Goal: Task Accomplishment & Management: Use online tool/utility

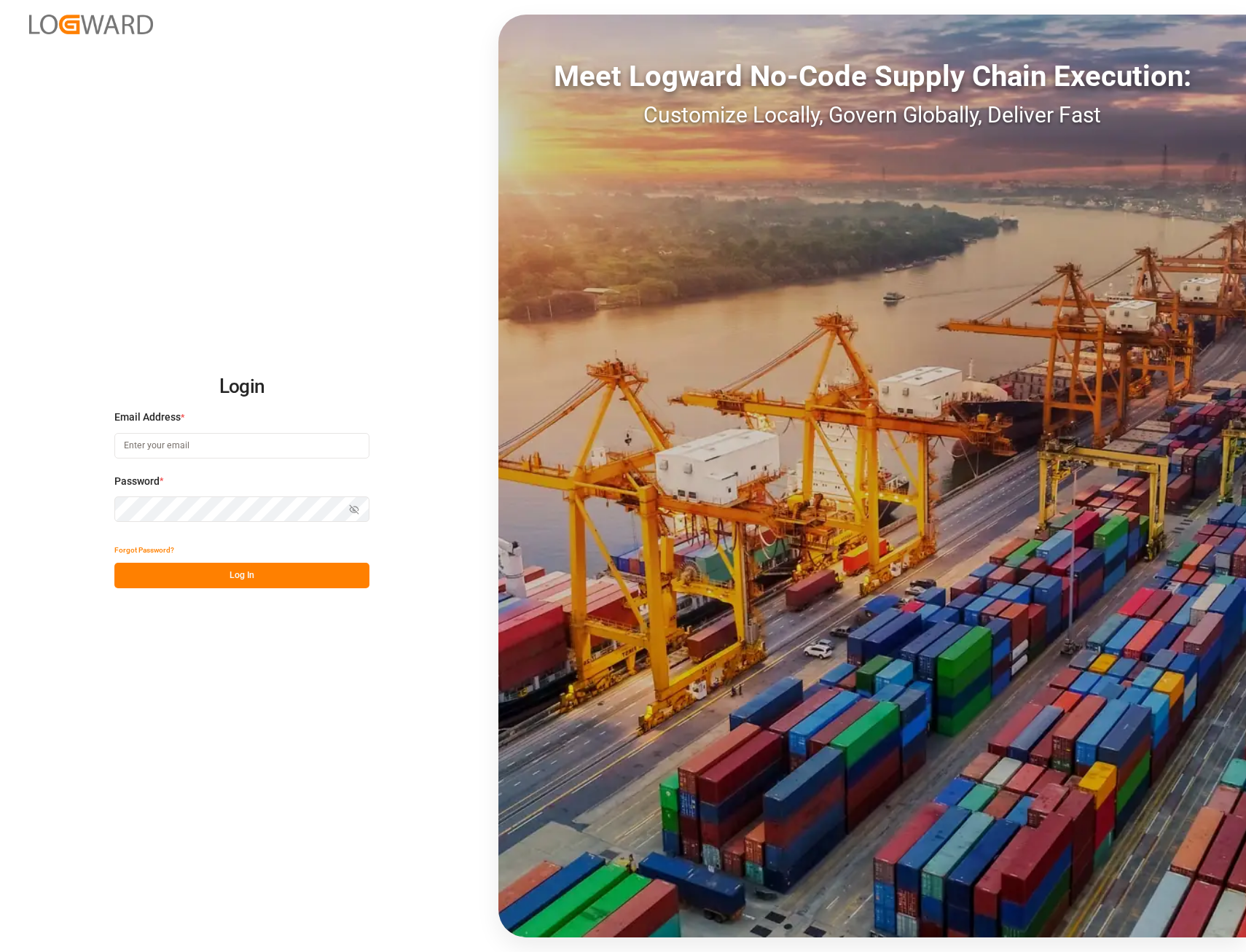
type input "[EMAIL_ADDRESS][PERSON_NAME][DOMAIN_NAME]"
click at [225, 574] on button "Log In" at bounding box center [241, 576] width 255 height 26
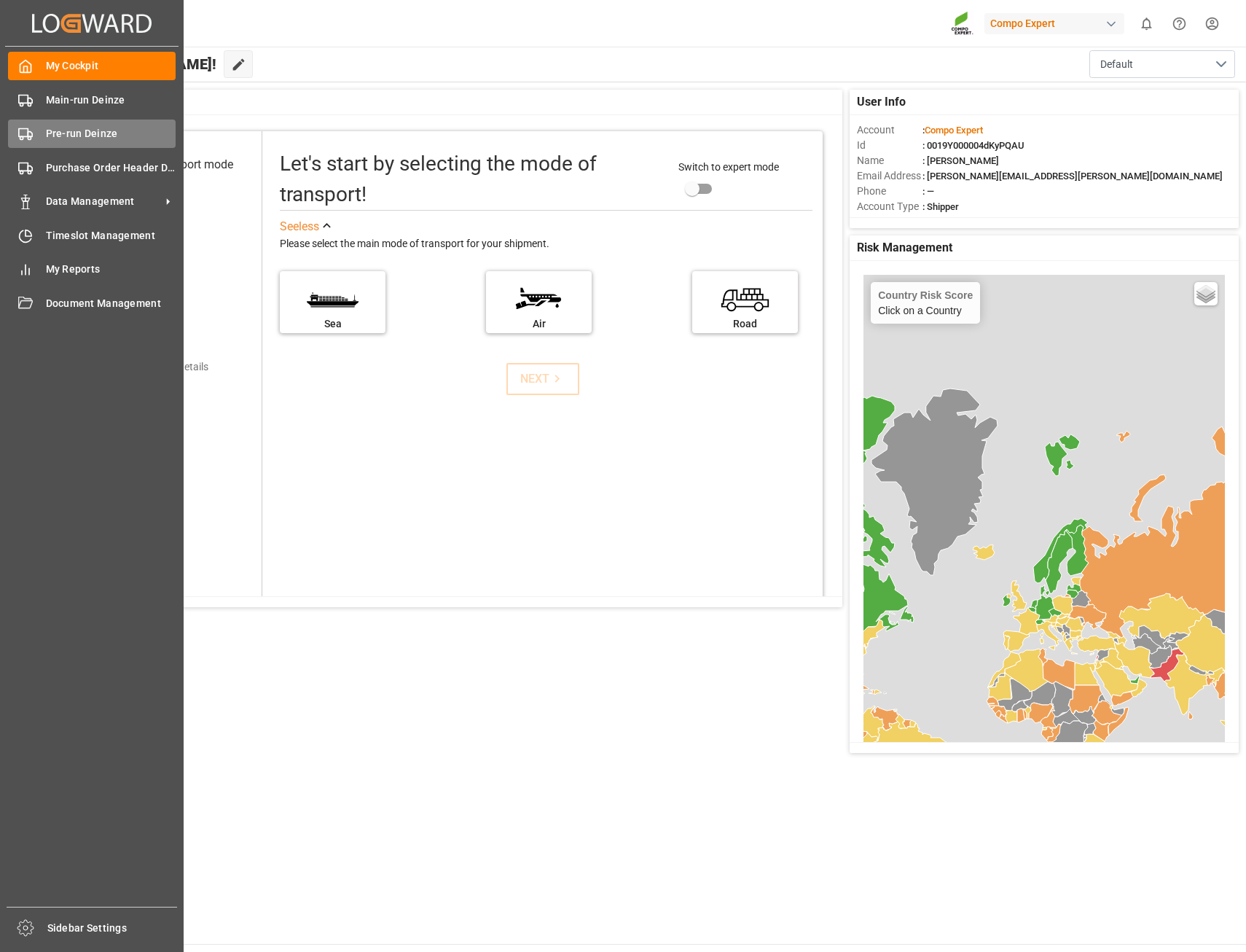
click at [82, 130] on span "Pre-run Deinze" at bounding box center [110, 133] width 130 height 15
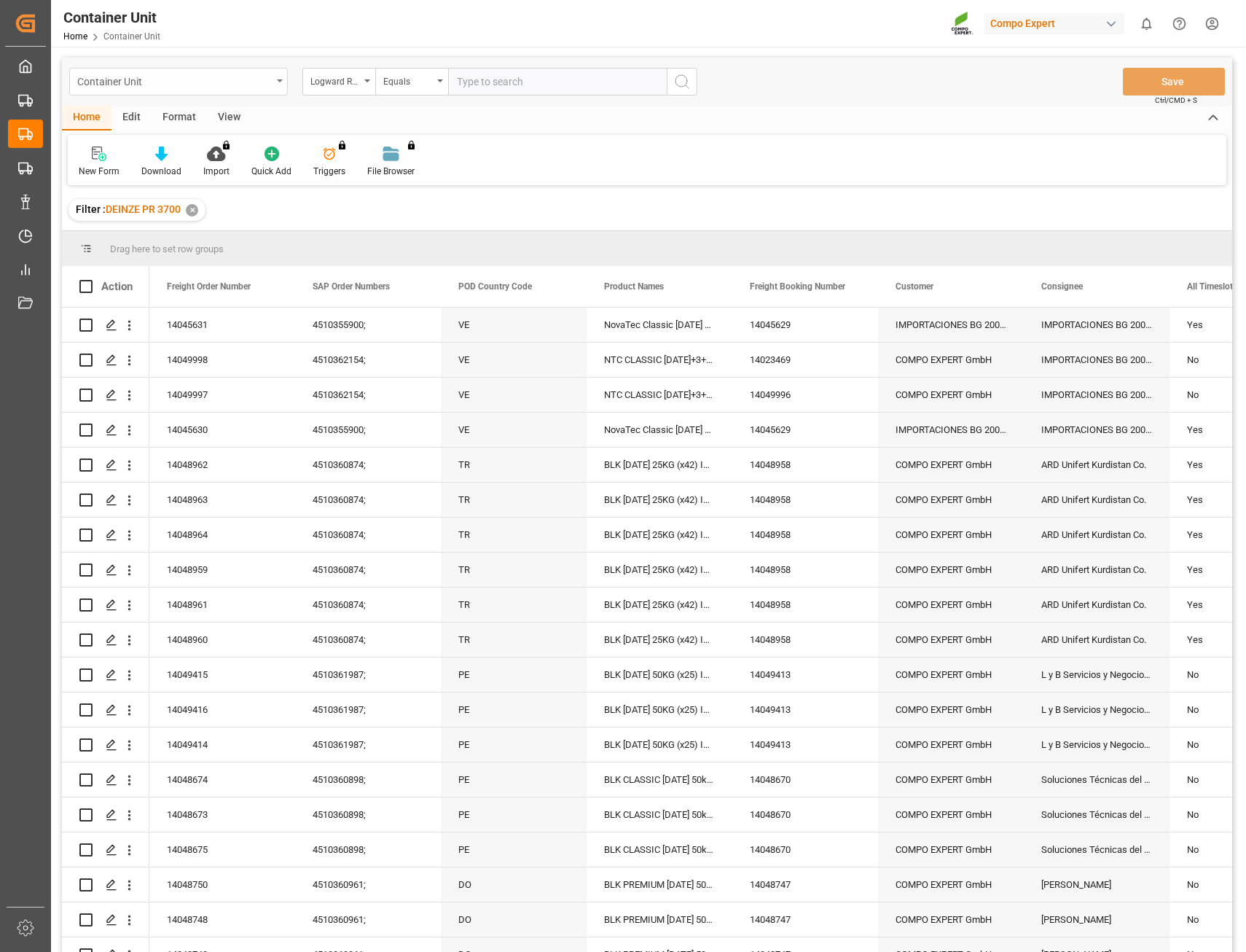
click at [278, 80] on icon "open menu" at bounding box center [280, 80] width 6 height 3
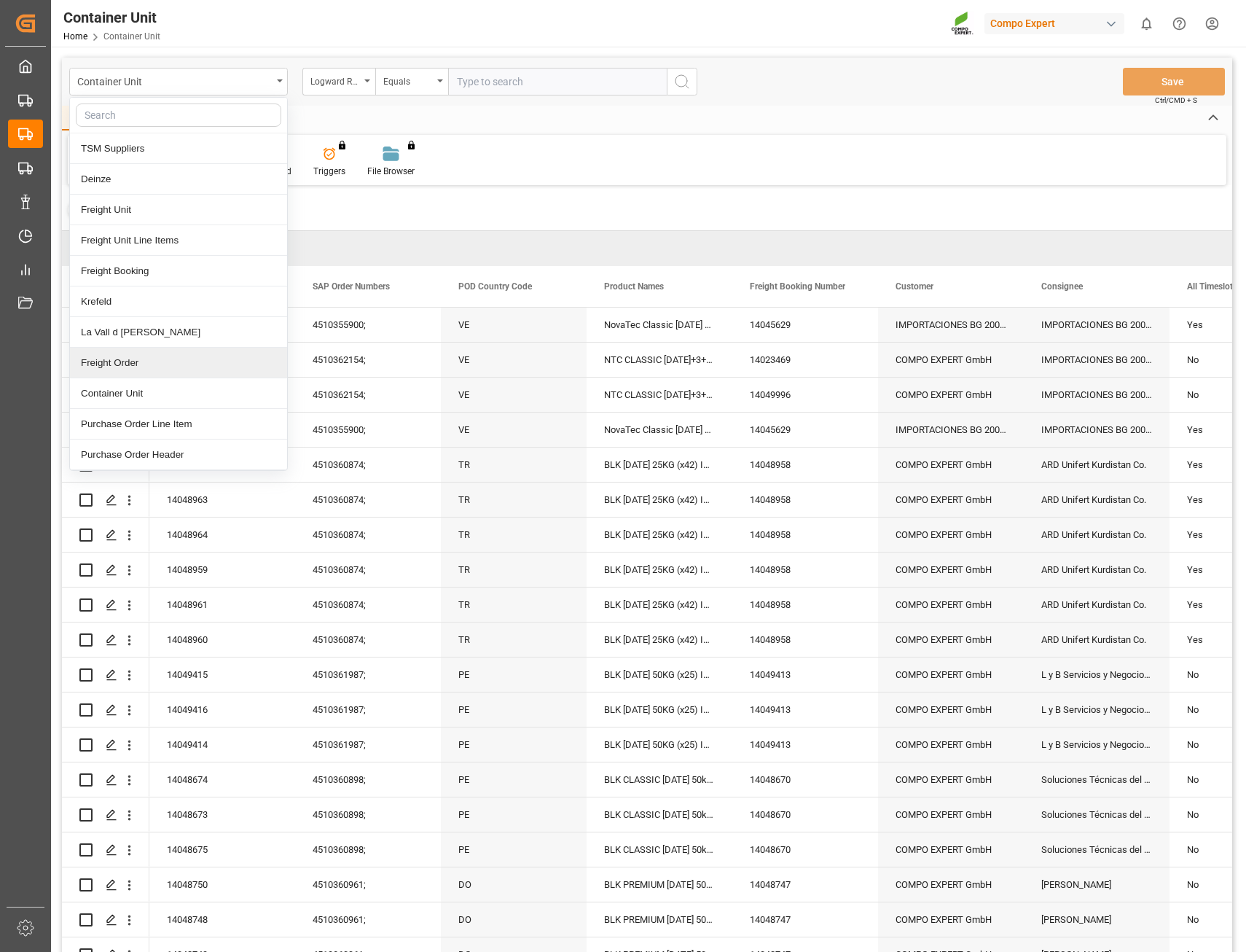
click at [163, 360] on div "Freight Order" at bounding box center [178, 362] width 217 height 31
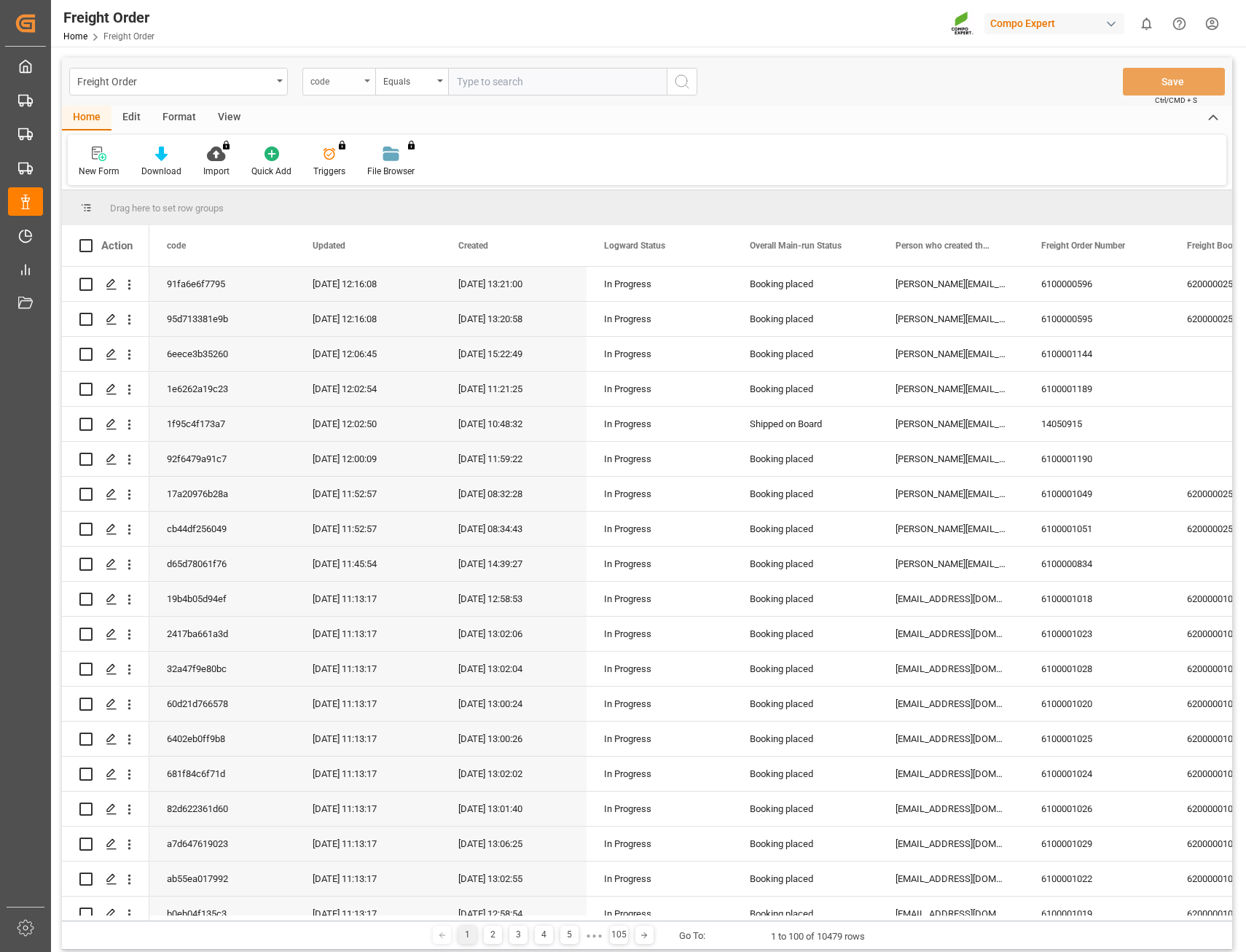
click at [347, 82] on div "code" at bounding box center [336, 79] width 50 height 17
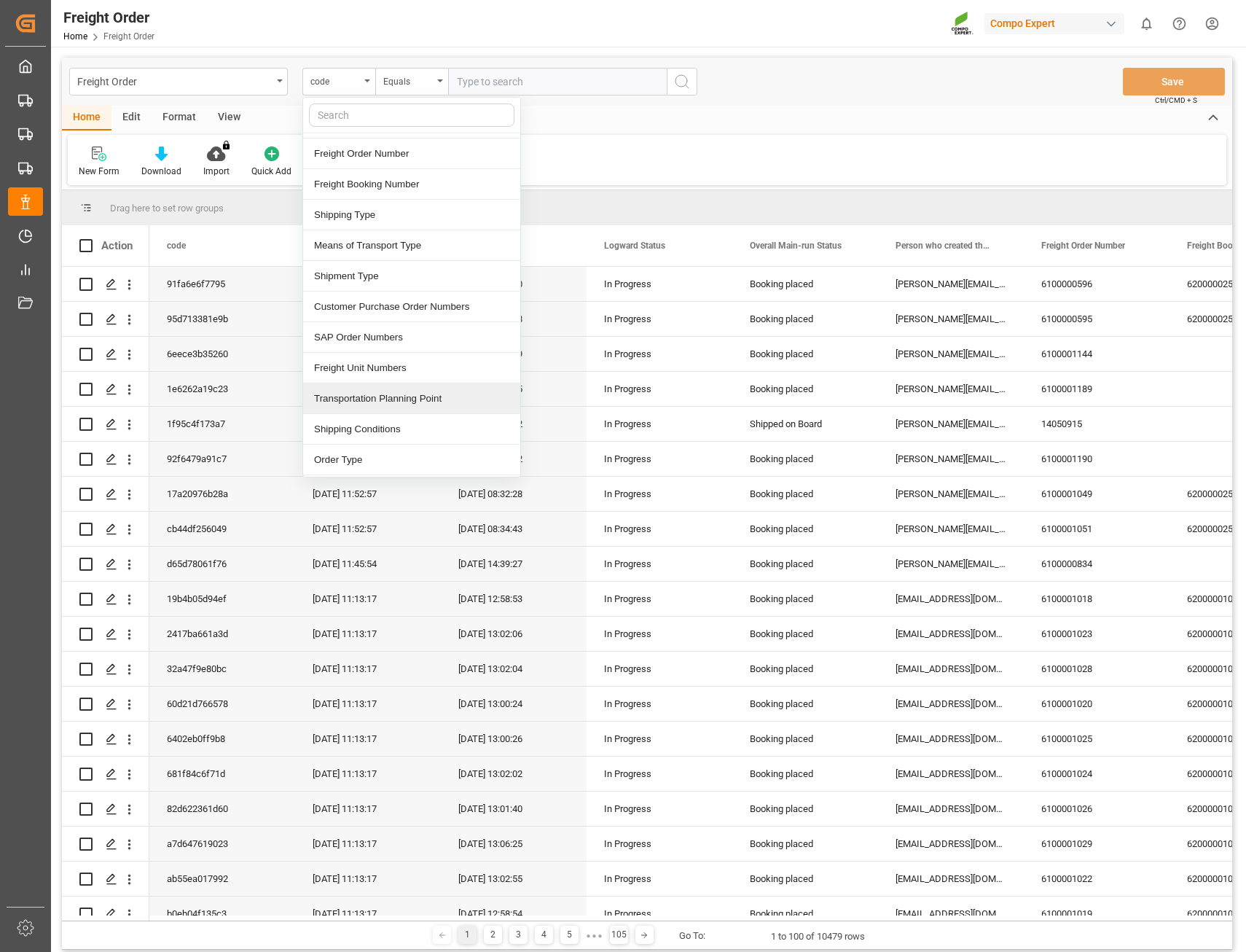
scroll to position [146, 0]
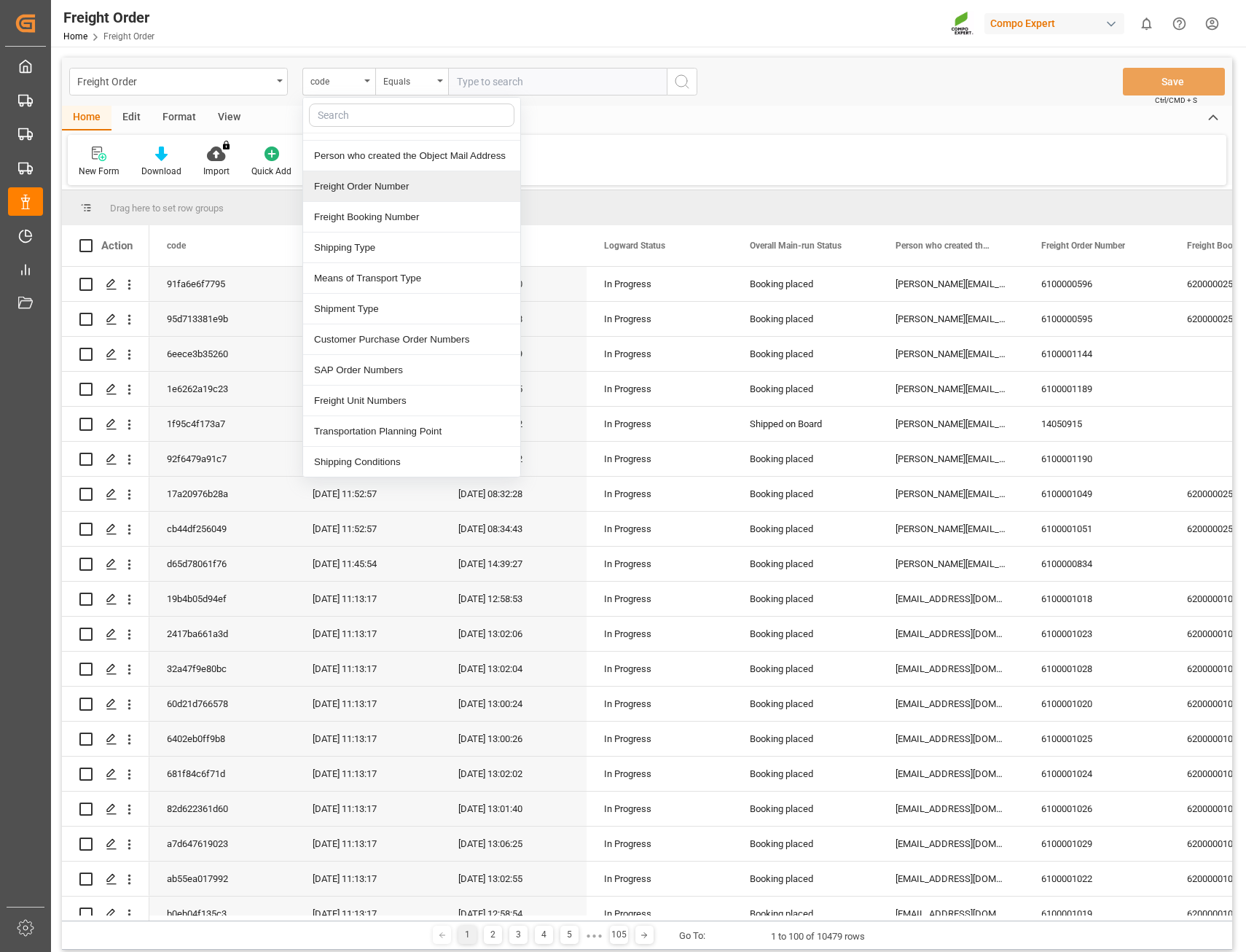
click at [375, 187] on div "Freight Order Number" at bounding box center [411, 187] width 217 height 31
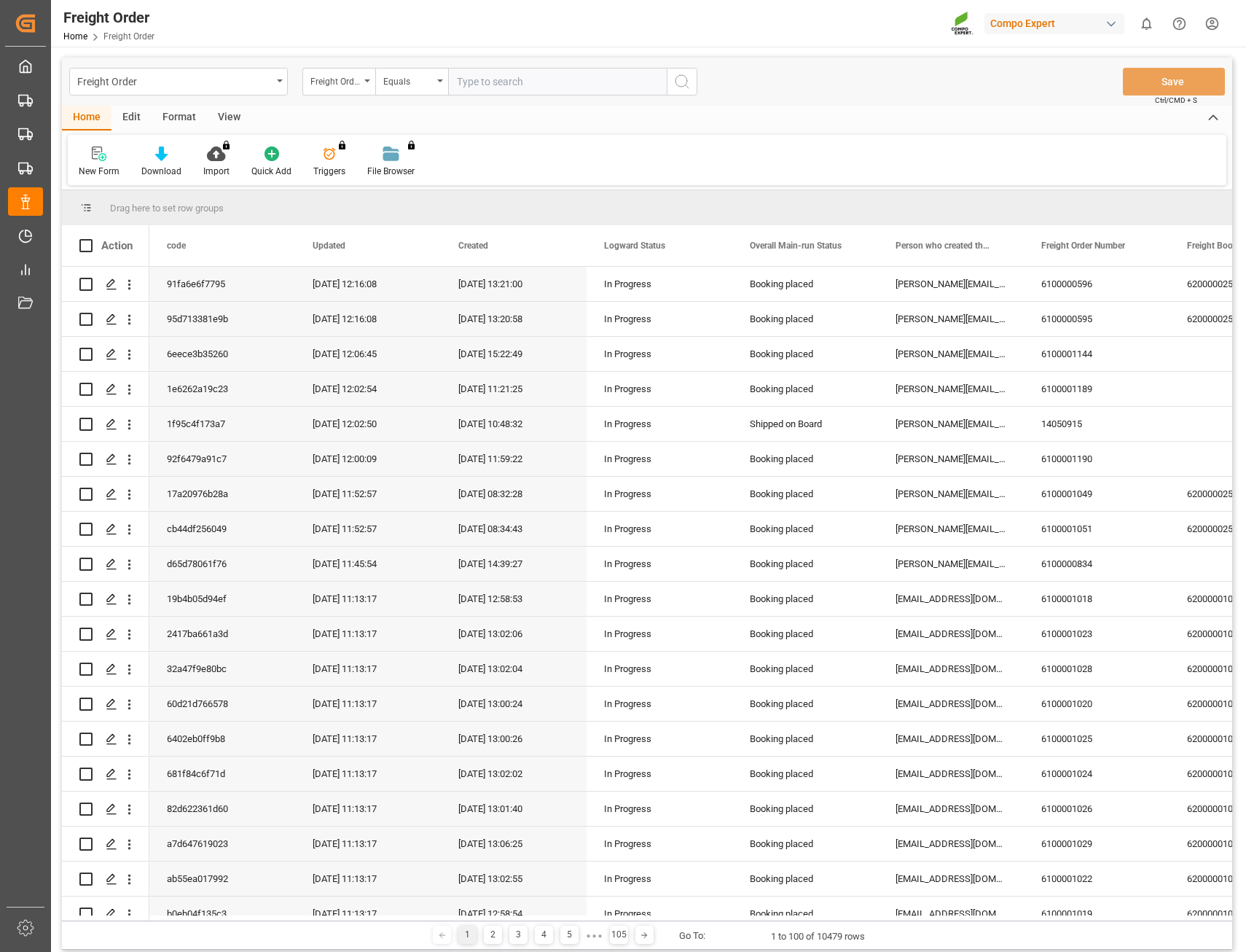
click at [463, 82] on input "text" at bounding box center [557, 81] width 218 height 28
type input "14050919"
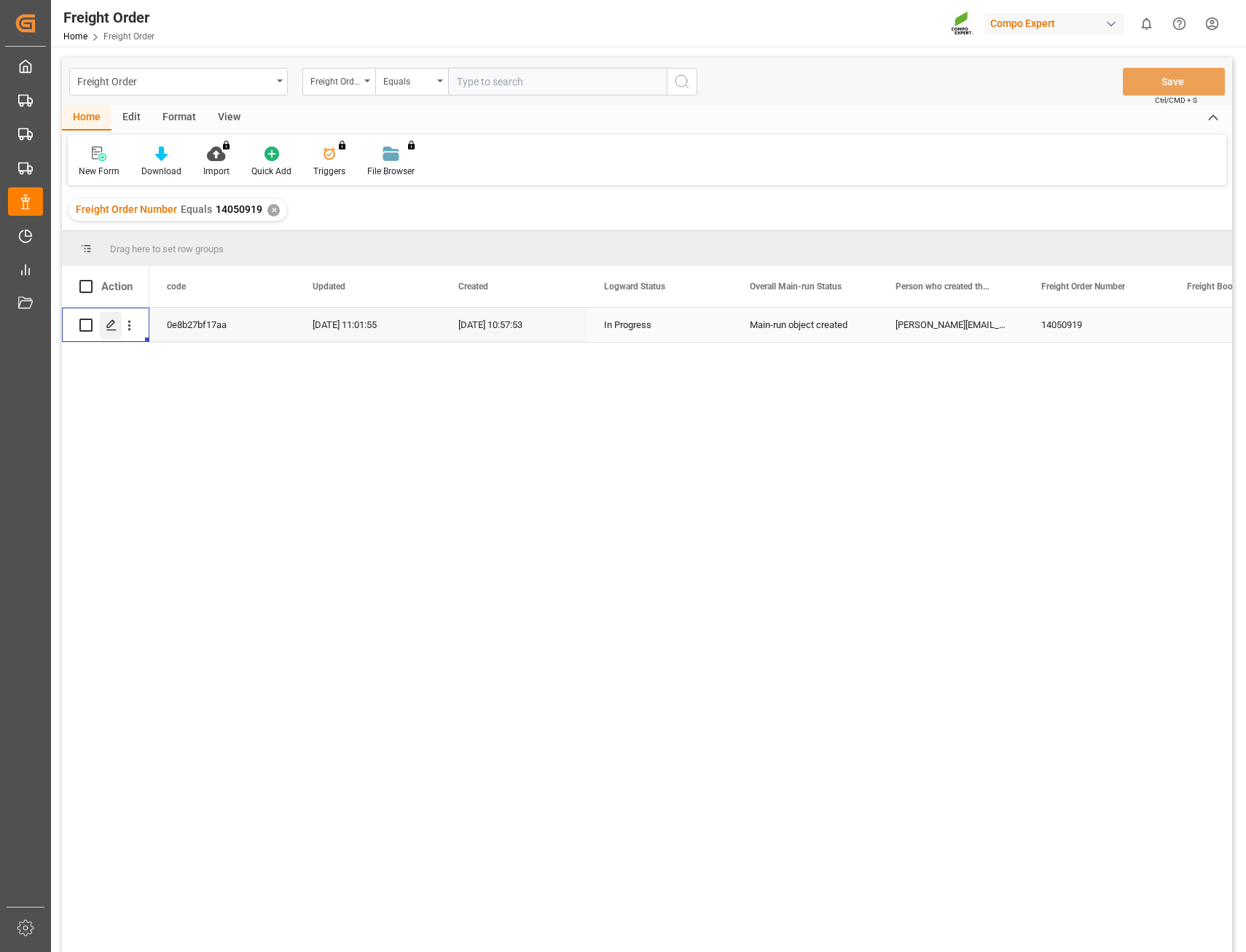
click at [108, 327] on icon "Press SPACE to select this row." at bounding box center [111, 326] width 12 height 12
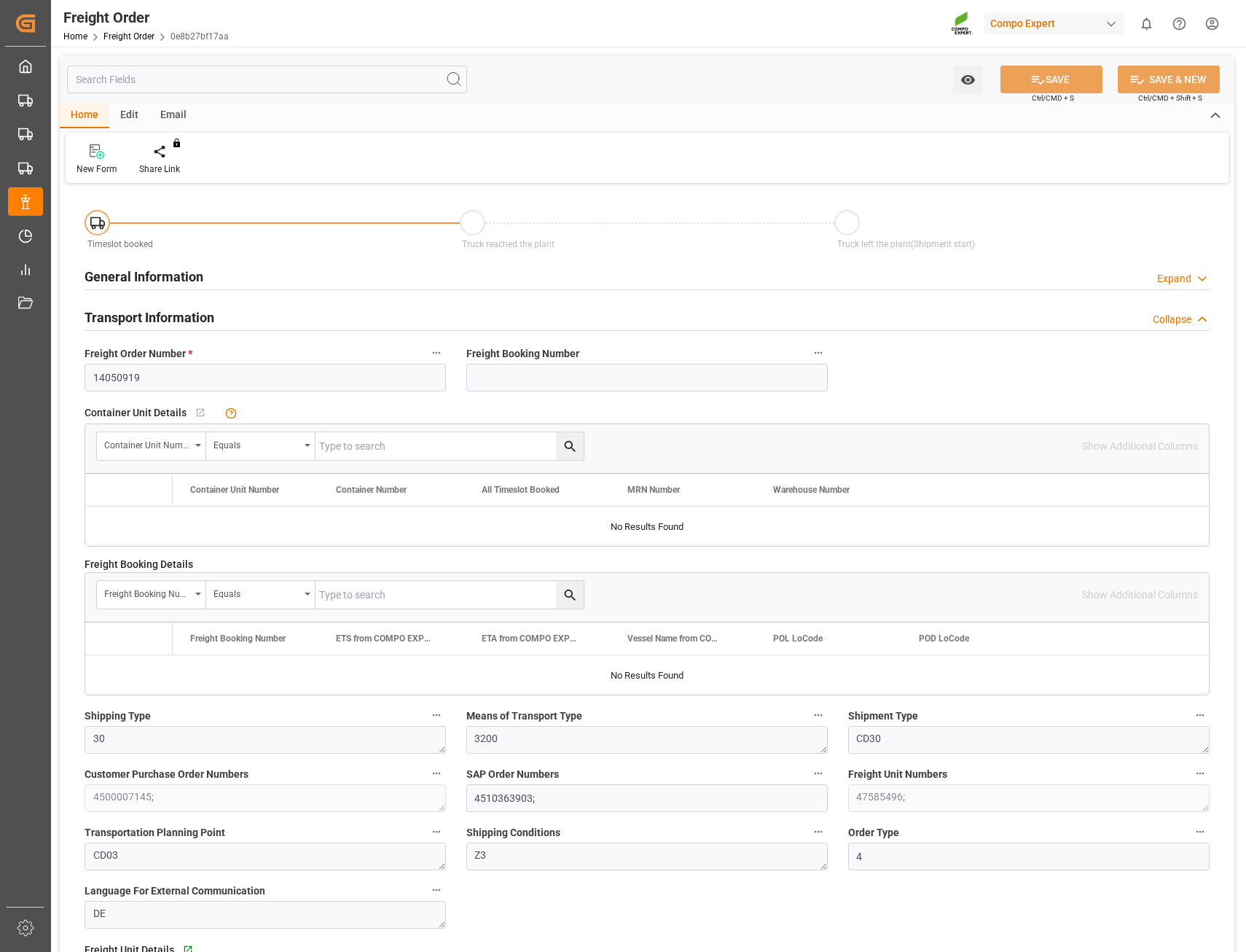
type input "24"
type input "25003.2"
type input "0"
type input "18.08.2025 00:00"
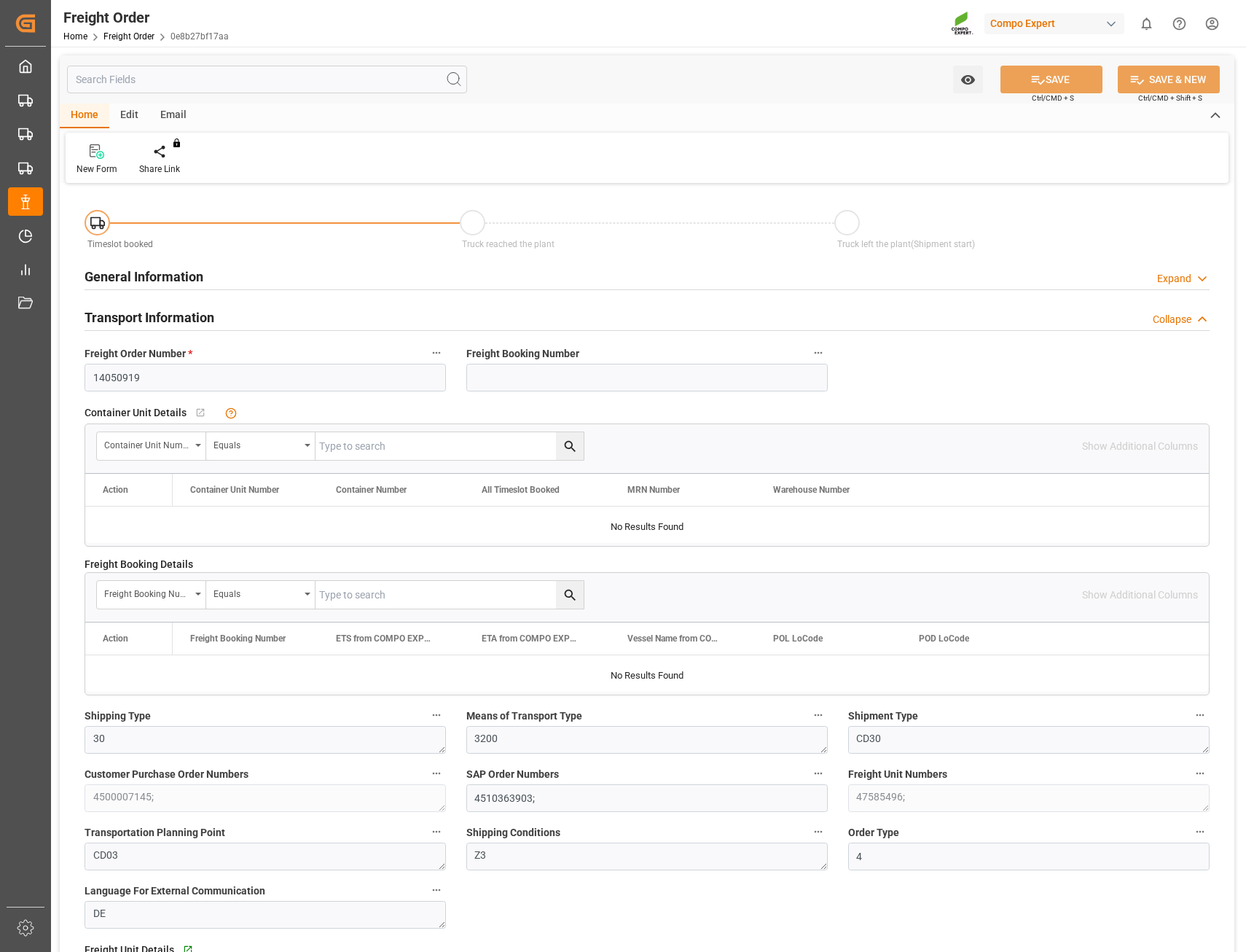
type input "[DATE] 10:57"
click at [166, 166] on div "Create Timeslot" at bounding box center [170, 169] width 62 height 13
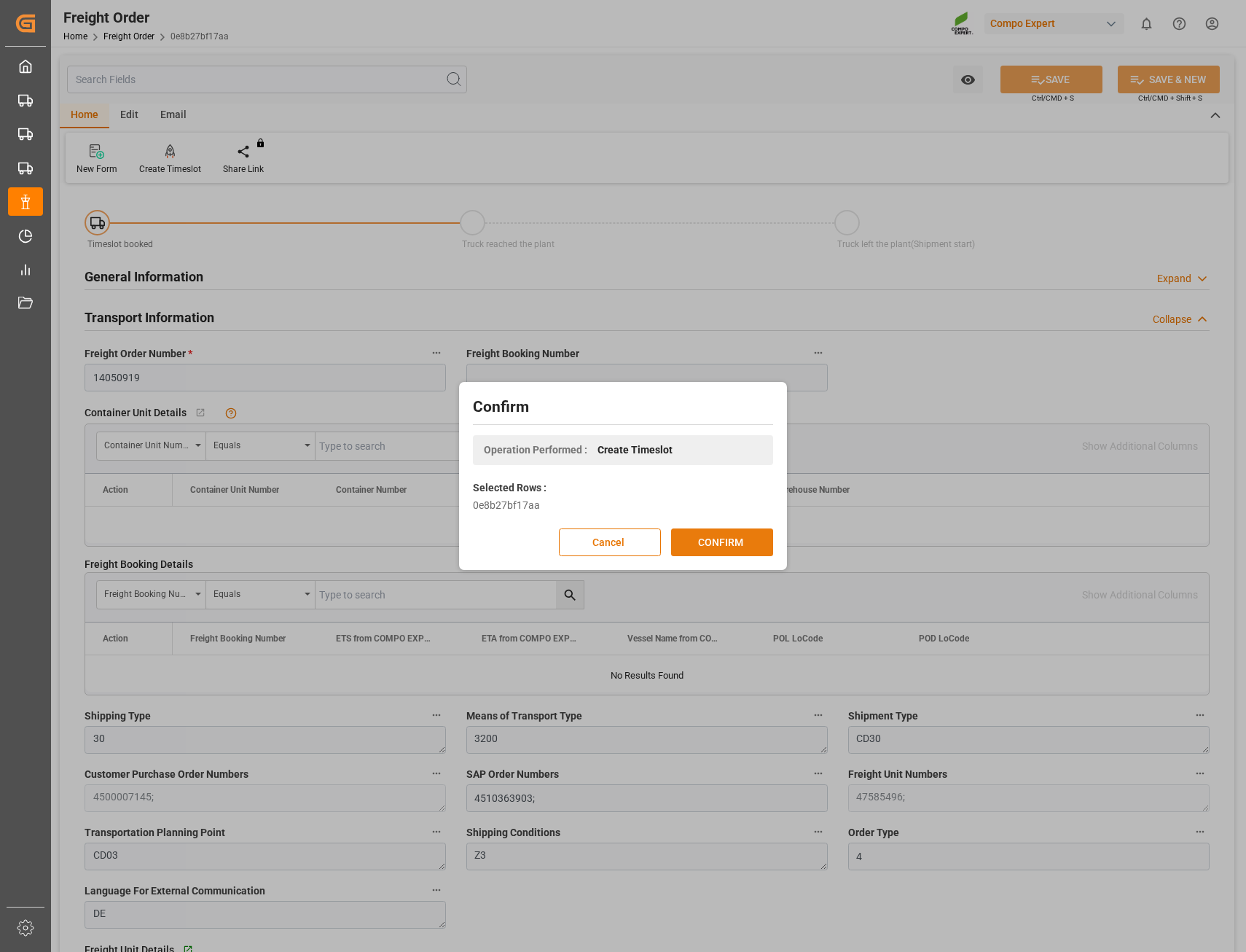
click at [725, 541] on button "CONFIRM" at bounding box center [722, 542] width 102 height 28
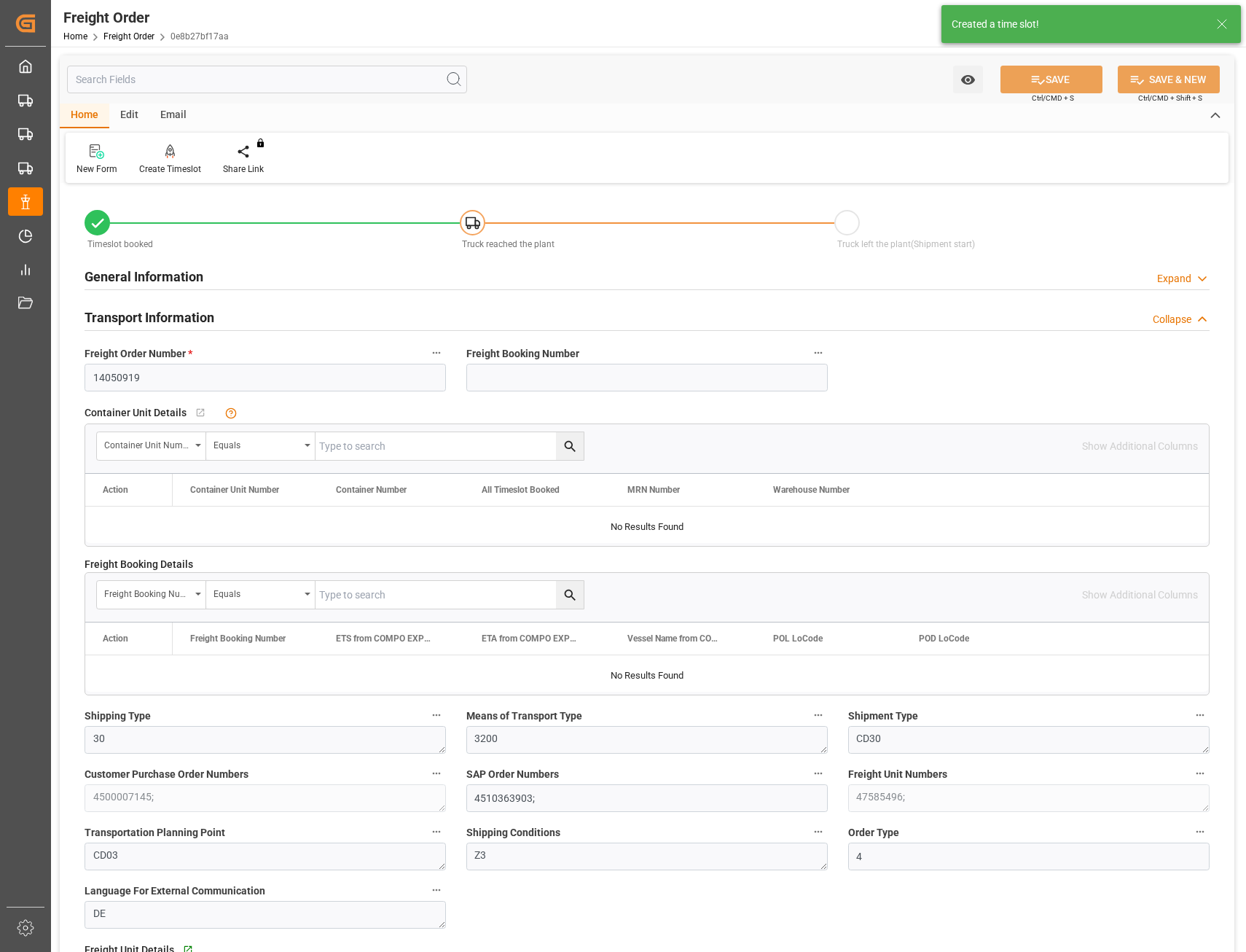
type input "18.08.2025 00:00"
type input "[DATE] 10:57"
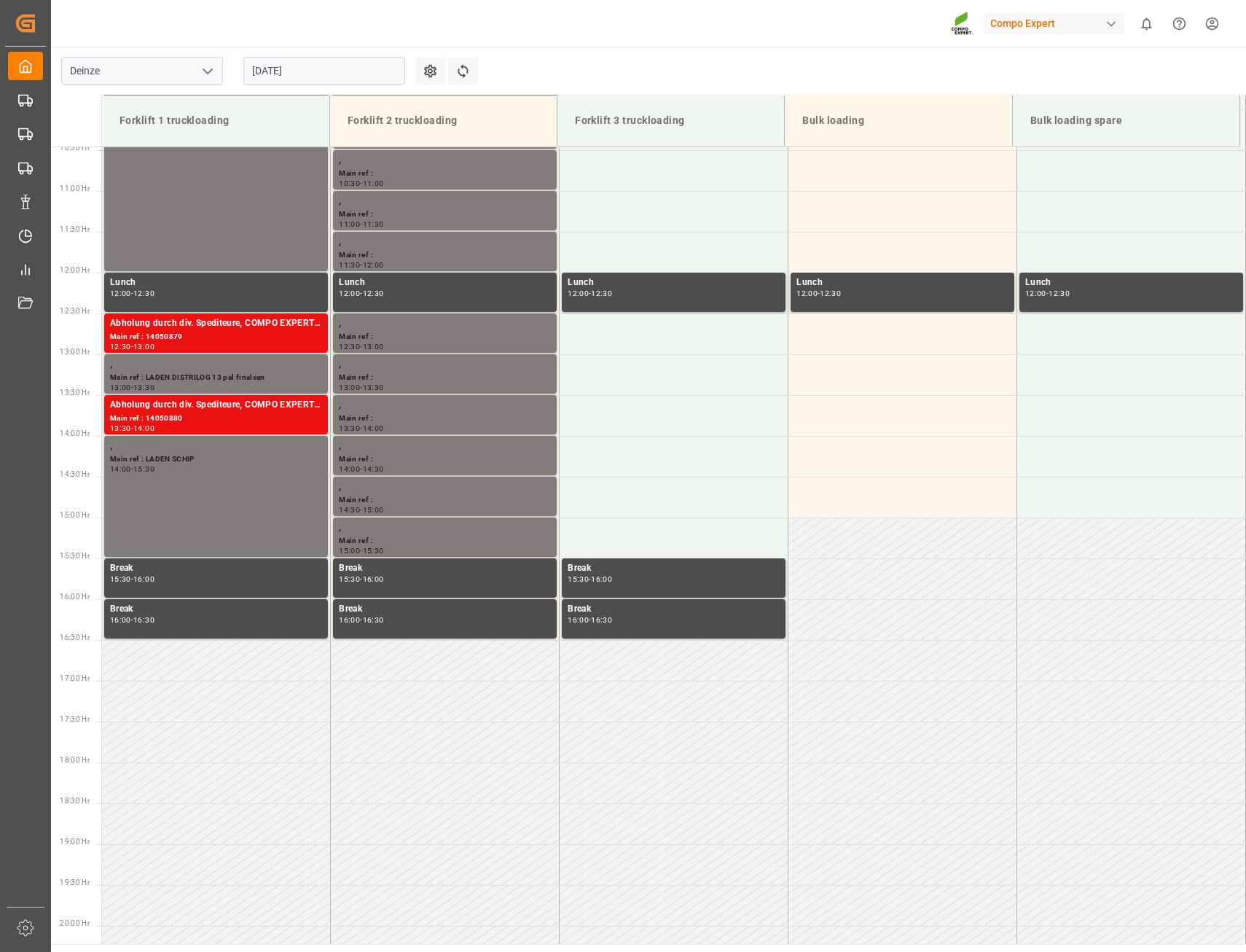
scroll to position [888, 0]
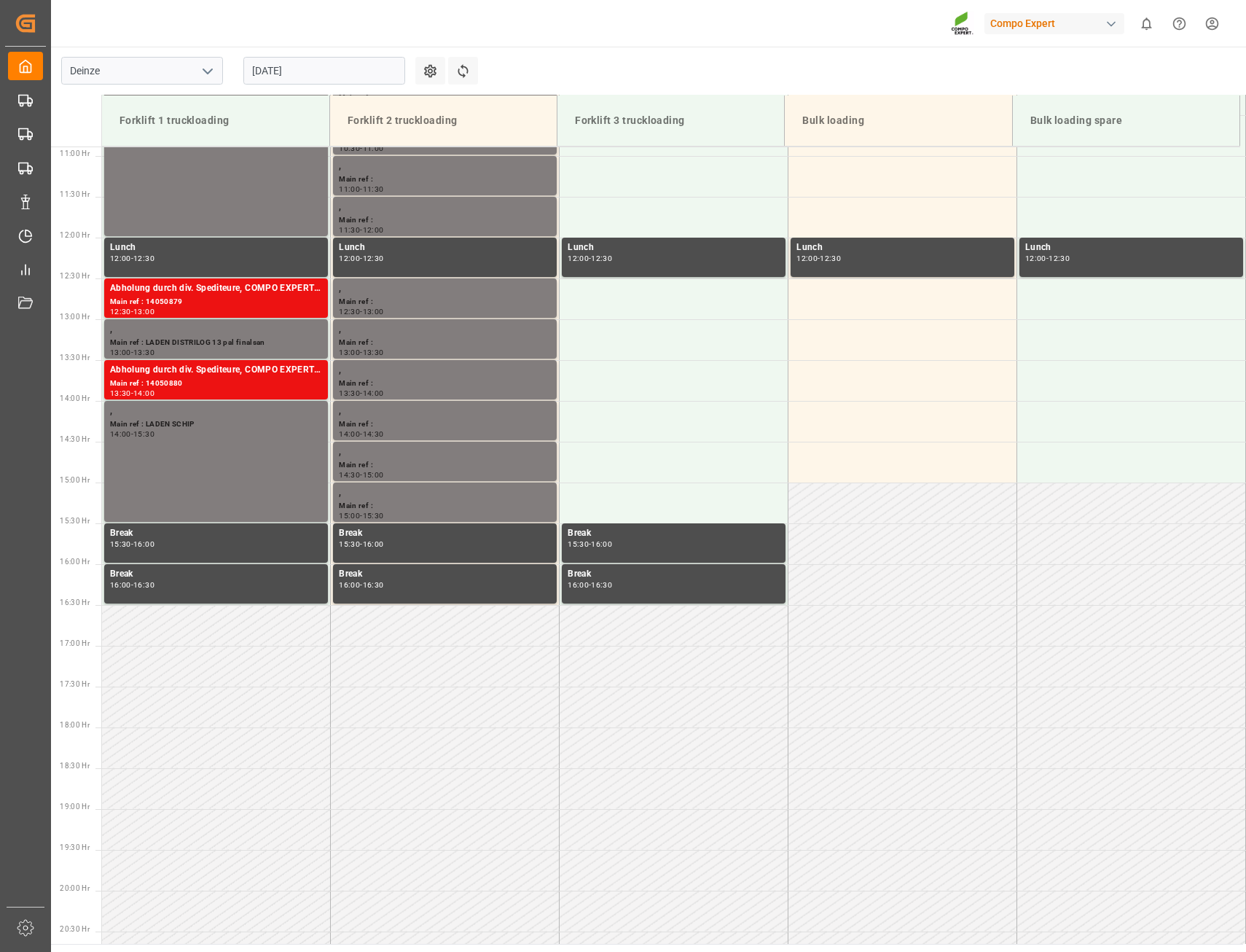
click at [305, 72] on input "[DATE]" at bounding box center [324, 70] width 162 height 28
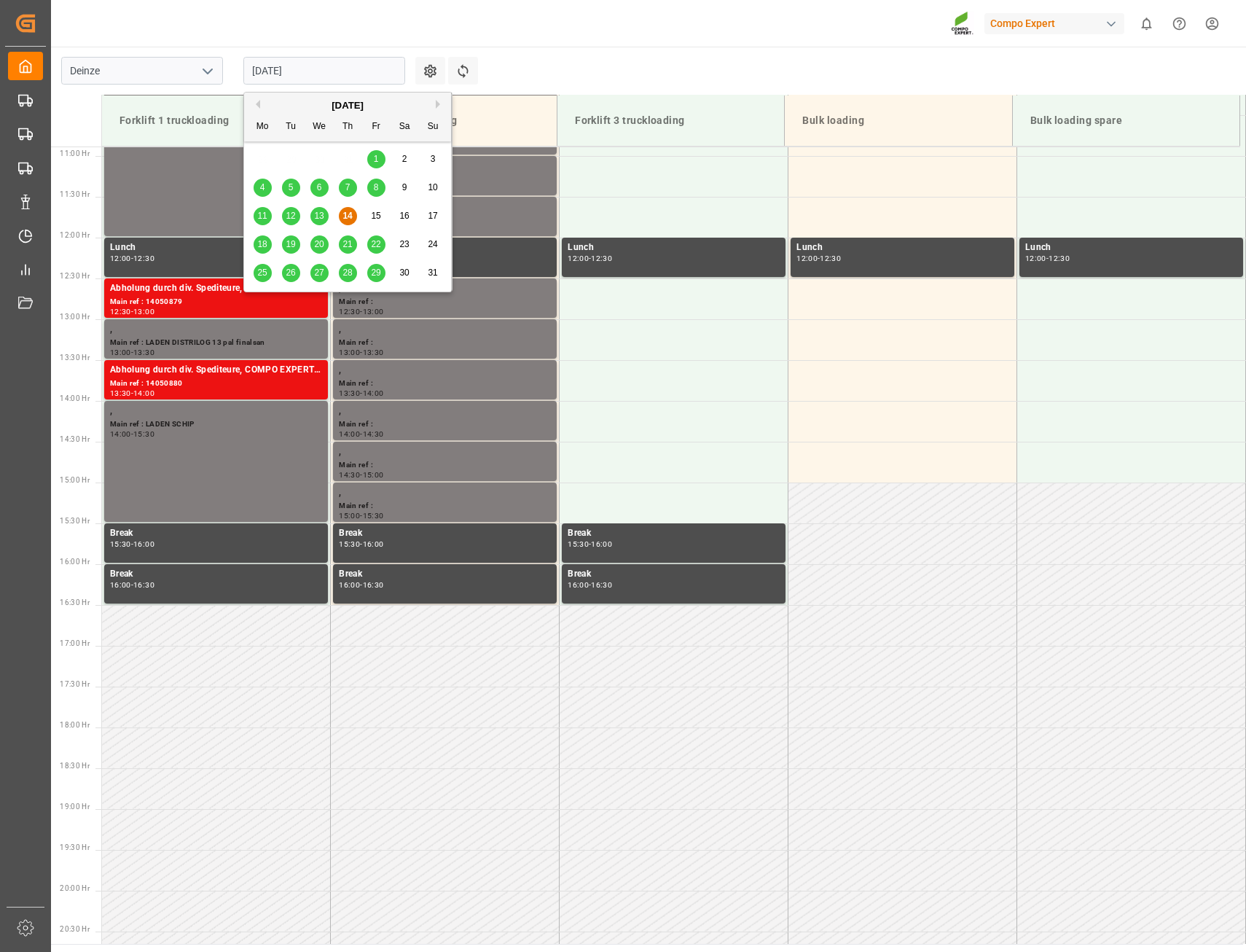
click at [256, 242] on div "18" at bounding box center [262, 245] width 18 height 18
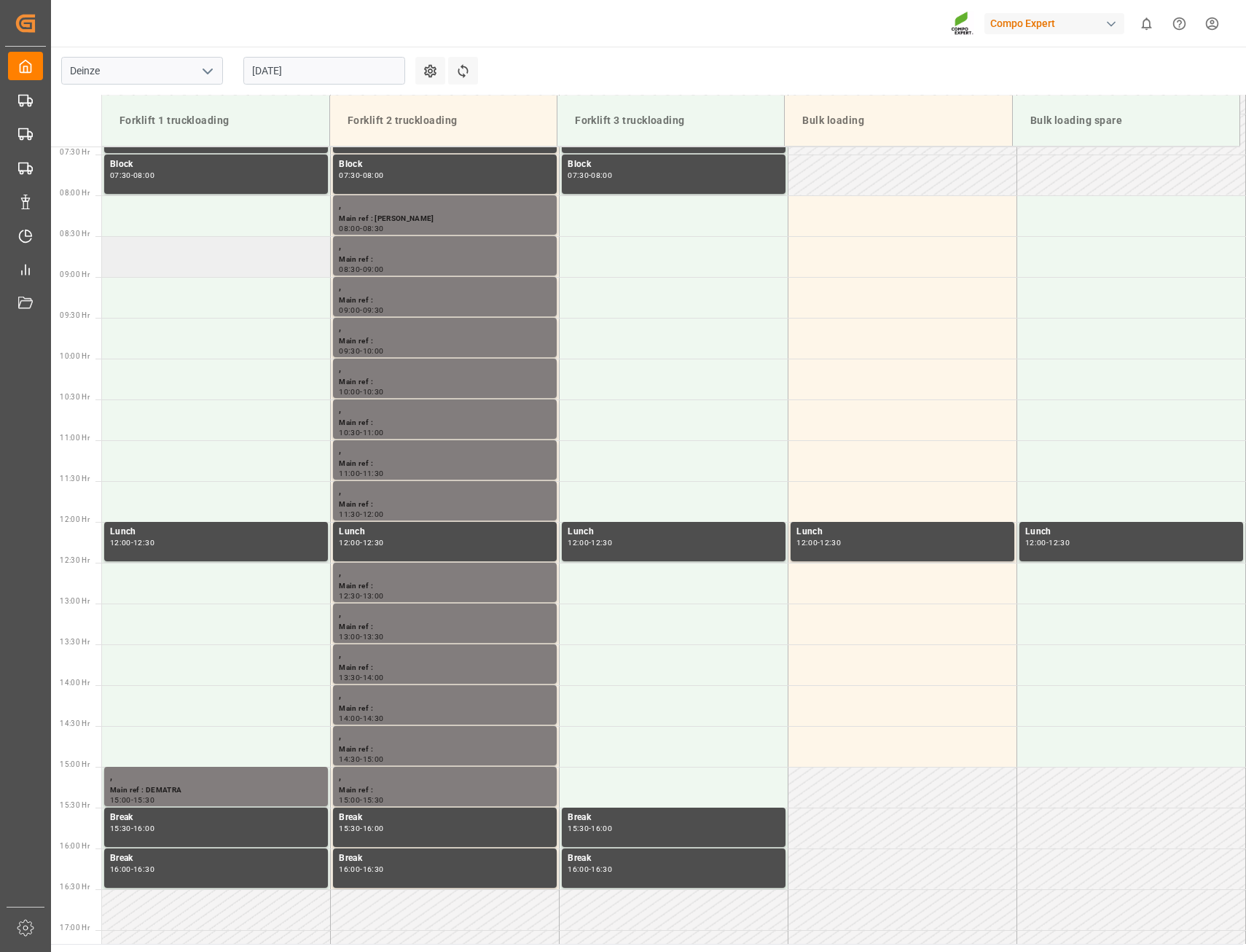
scroll to position [597, 0]
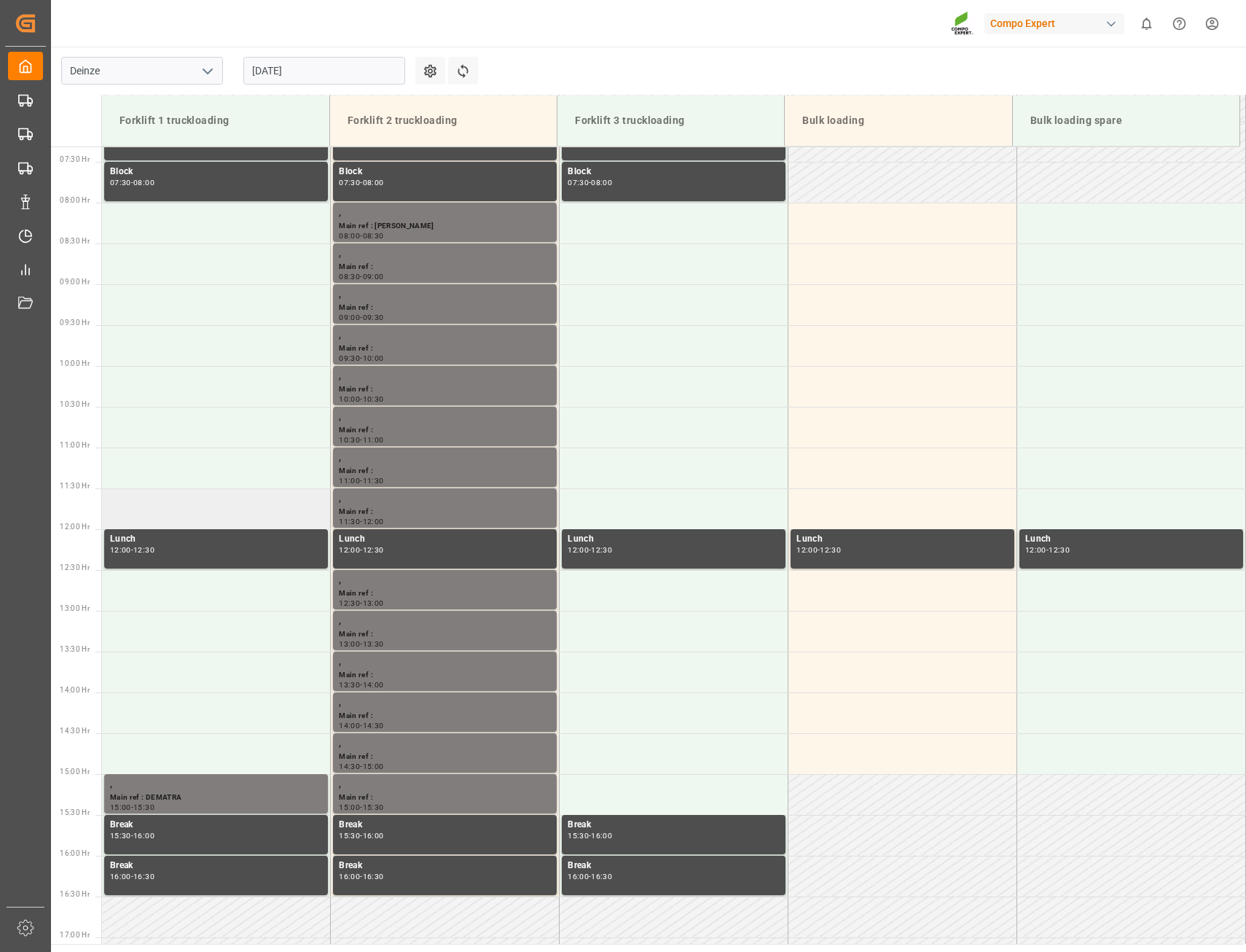
click at [152, 511] on td at bounding box center [216, 508] width 229 height 41
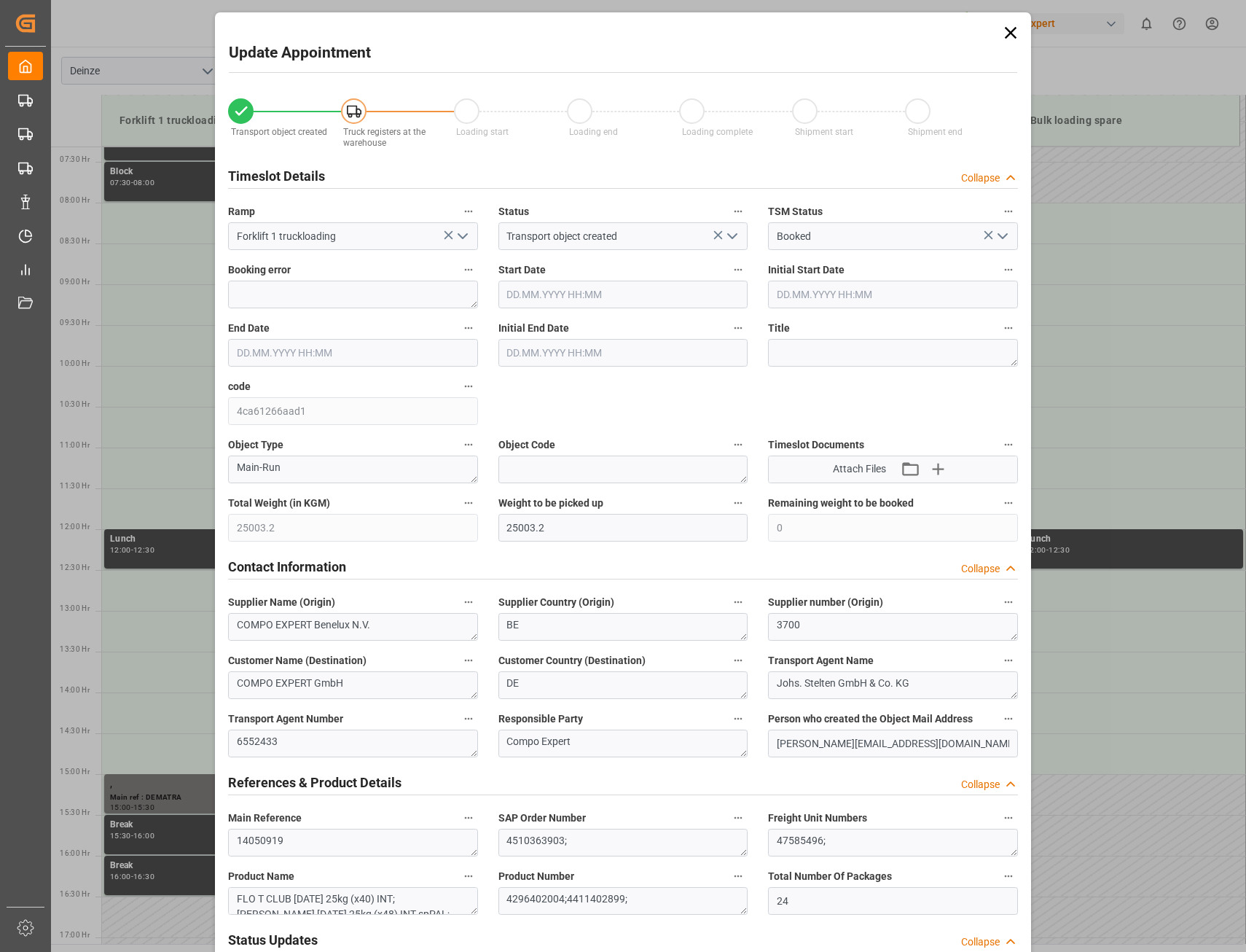
type input "[DATE] 11:30"
type input "[DATE] 12:00"
type input "[DATE] 10:57"
type input "[DATE] 10:17"
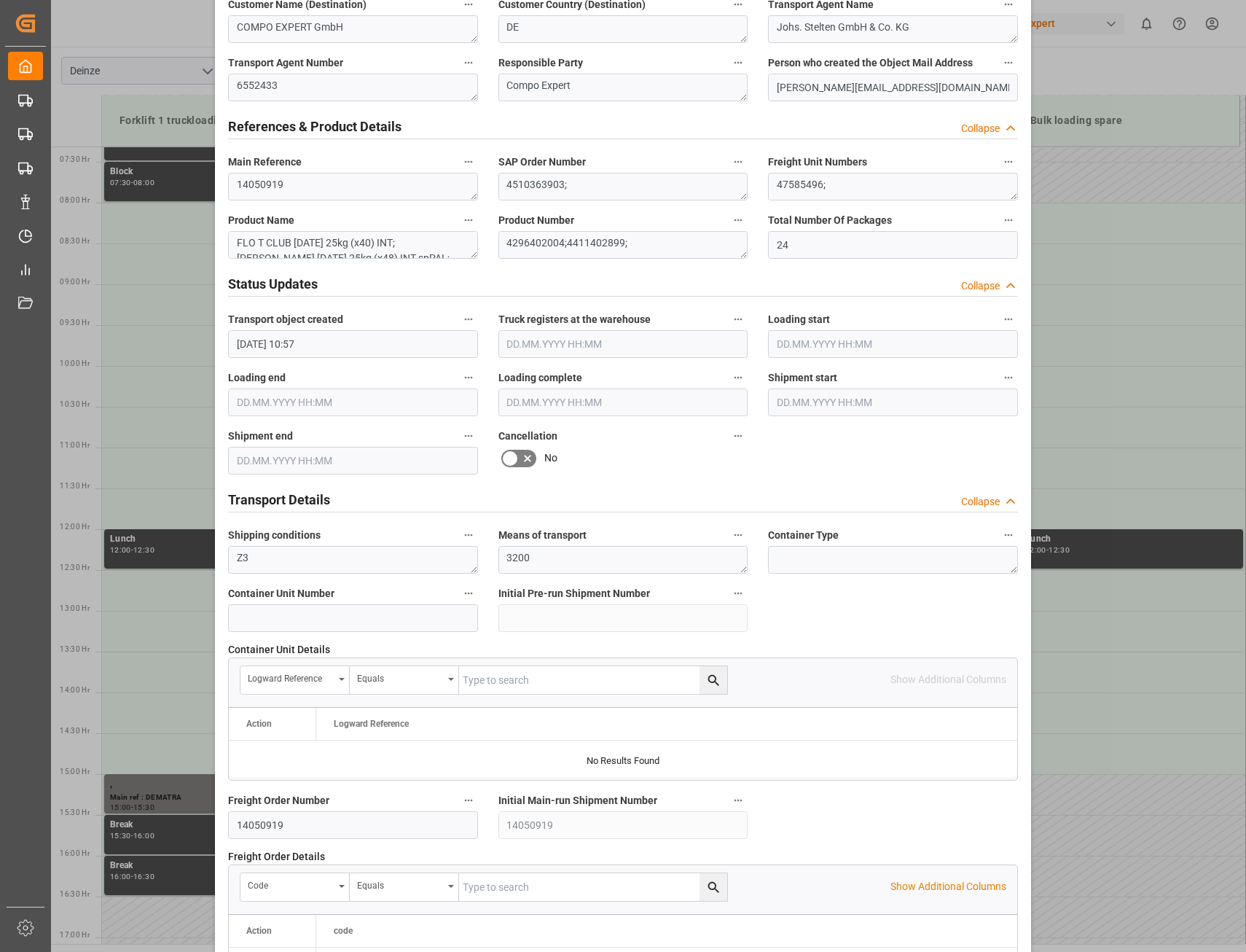
scroll to position [1070, 0]
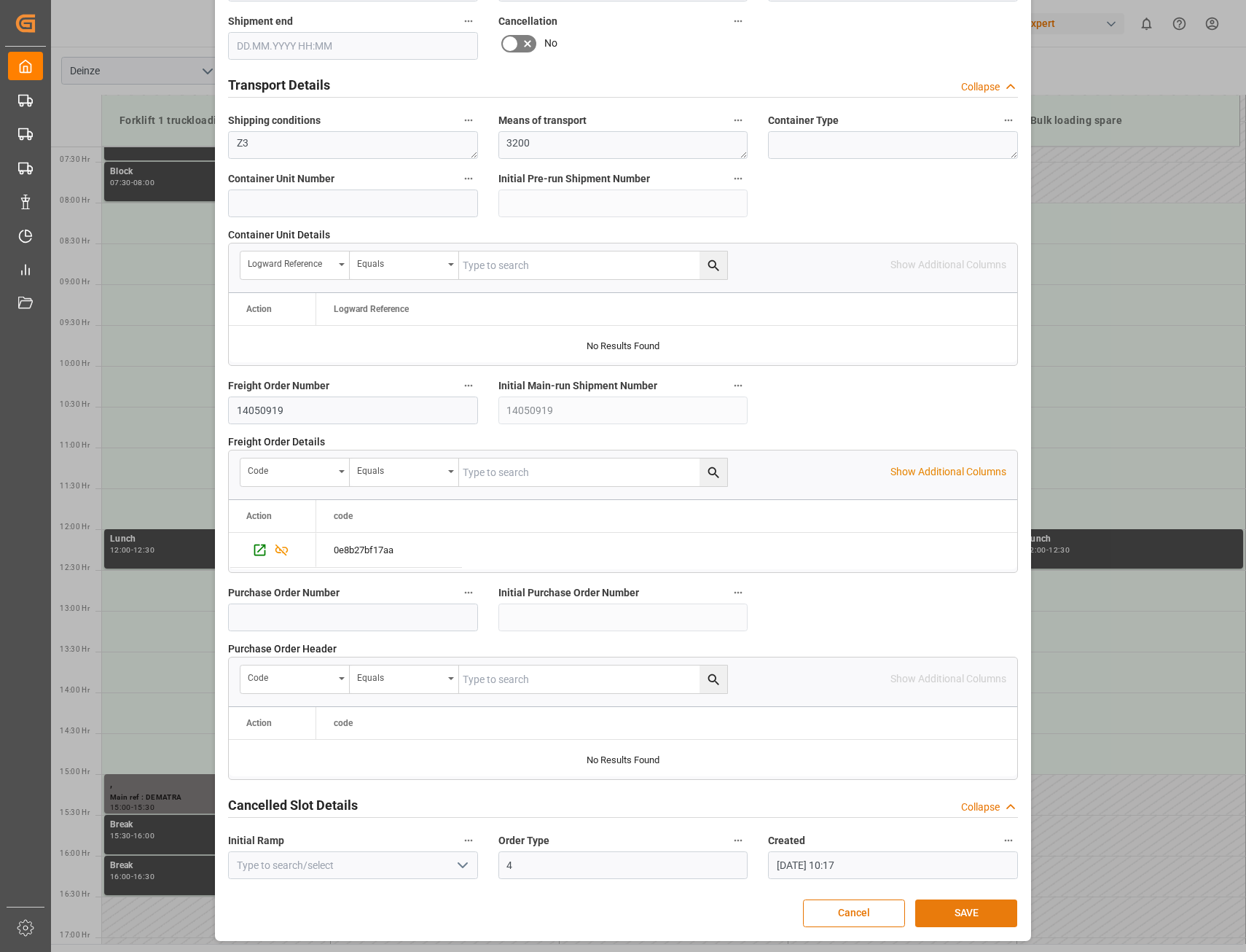
click at [969, 909] on button "SAVE" at bounding box center [966, 913] width 102 height 28
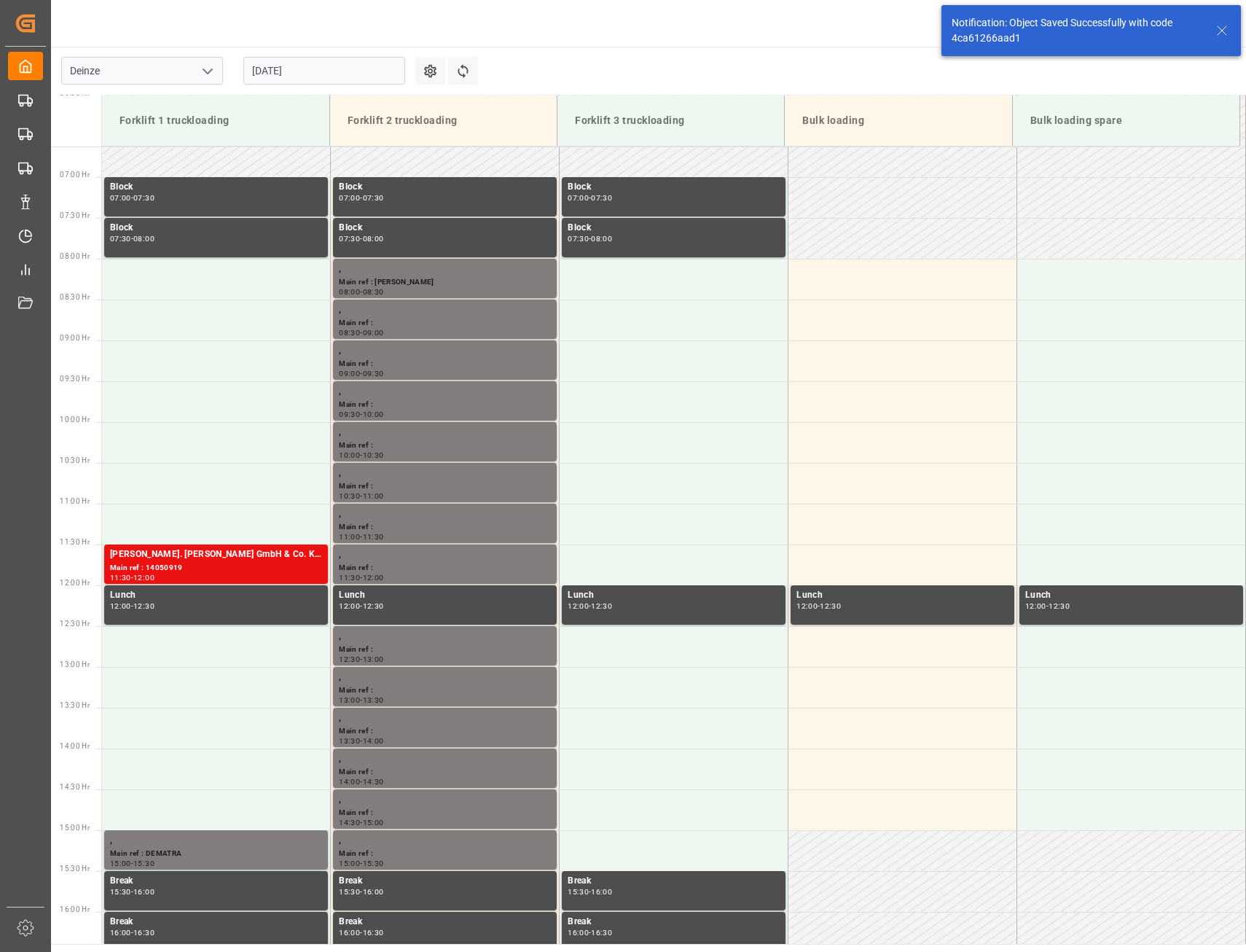
scroll to position [807, 0]
